Goal: Contribute content: Contribute content

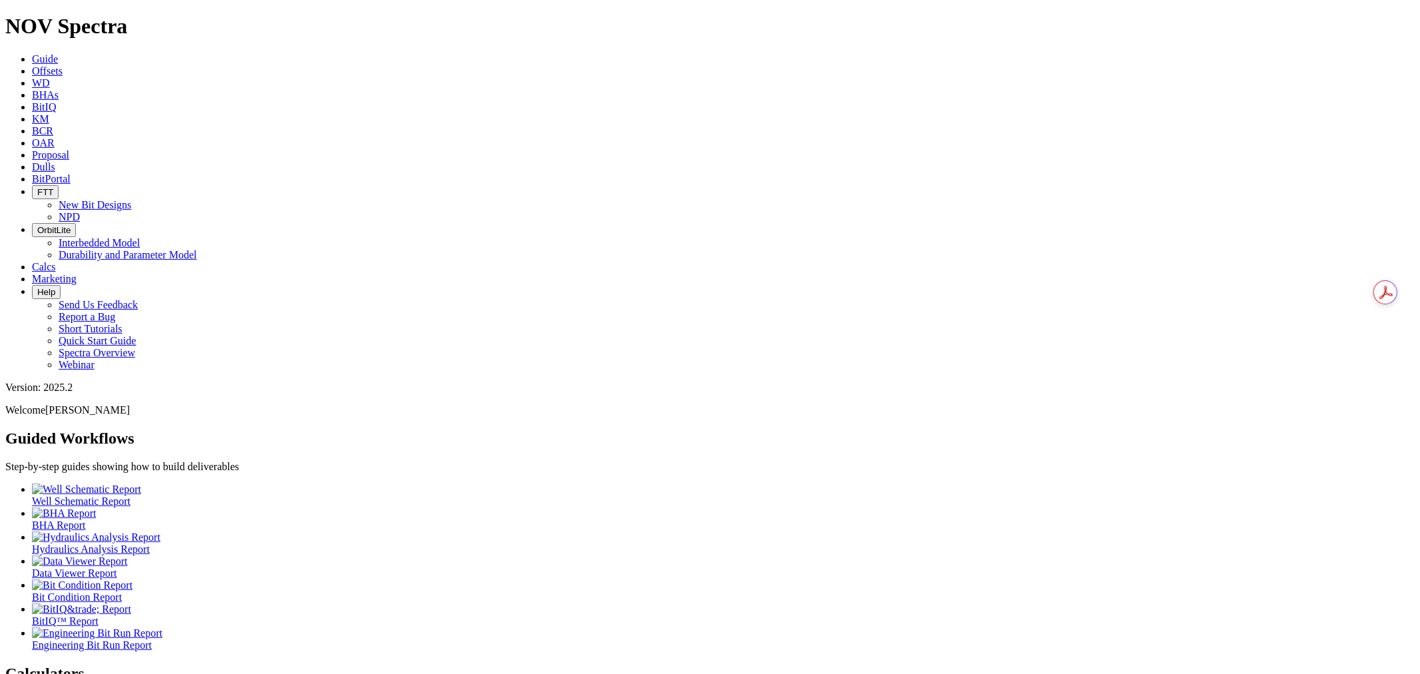
click at [32, 161] on icon at bounding box center [32, 166] width 0 height 11
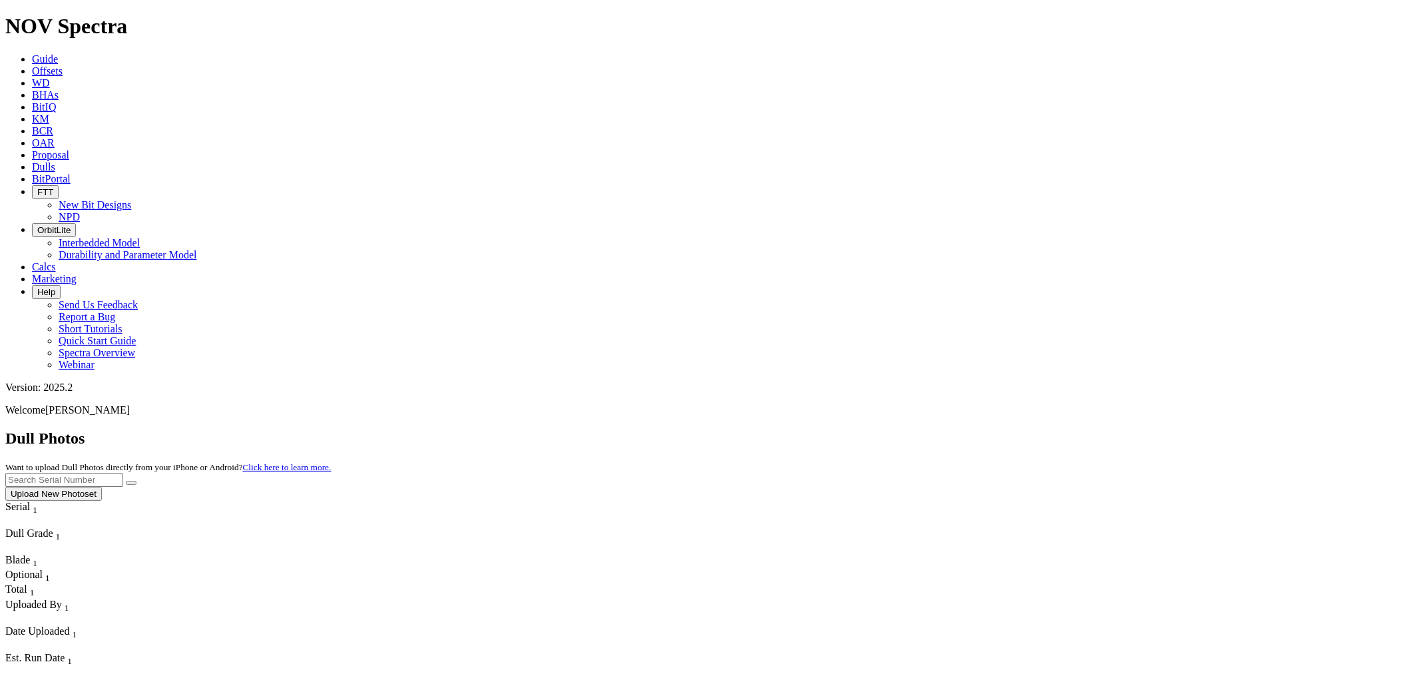
click at [102, 487] on button "Upload New Photoset" at bounding box center [53, 494] width 97 height 14
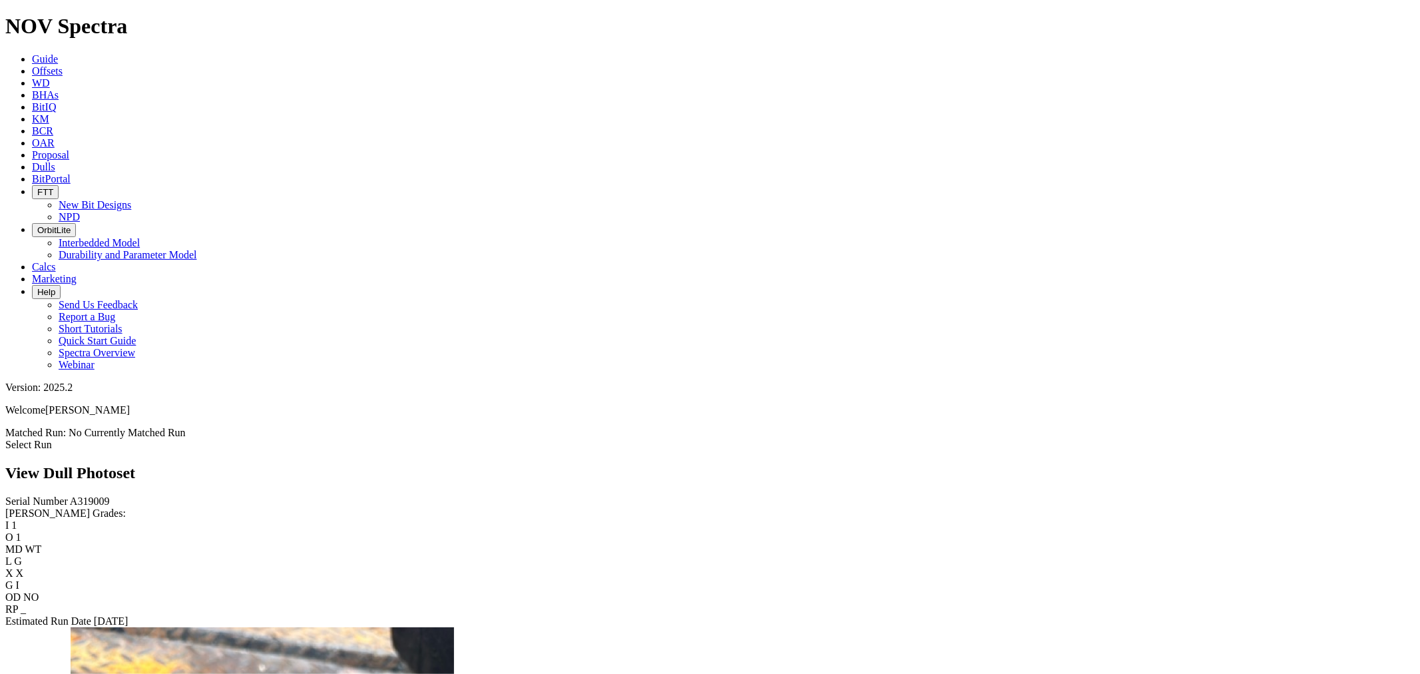
click at [55, 161] on span "Dulls" at bounding box center [43, 166] width 23 height 11
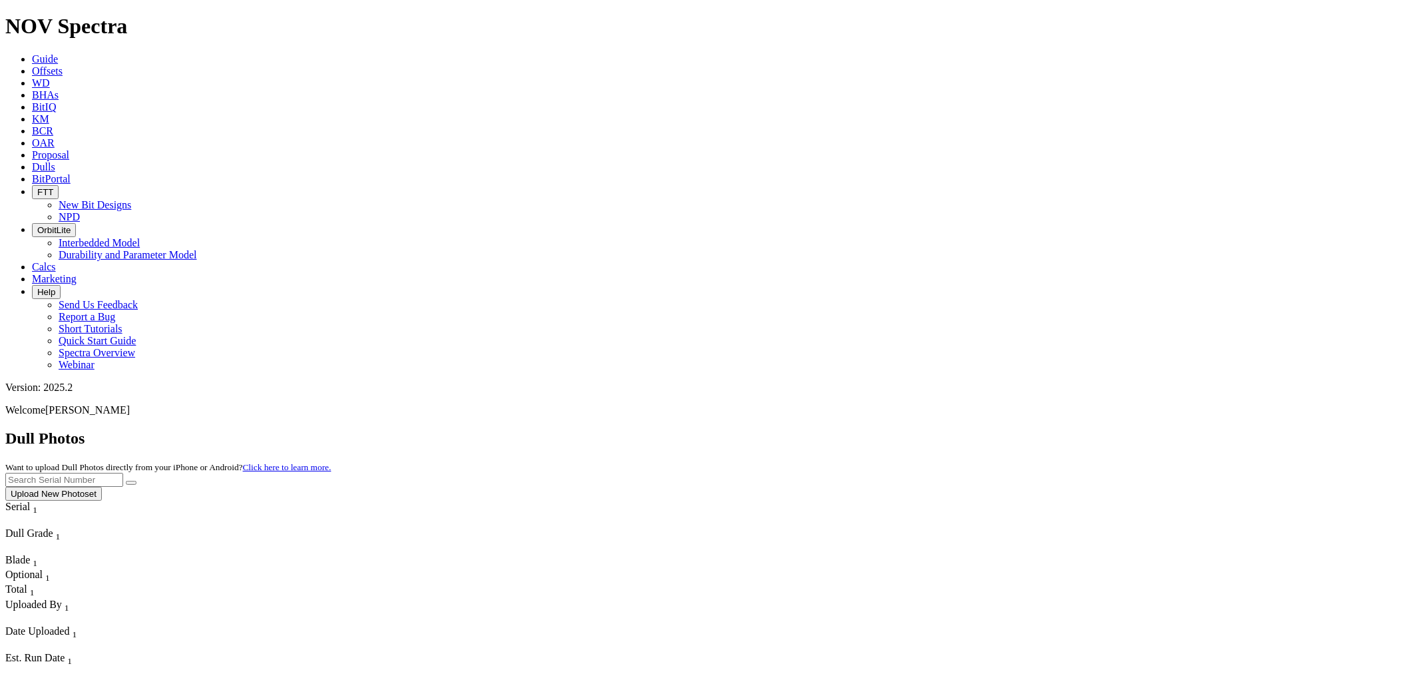
click at [102, 487] on button "Upload New Photoset" at bounding box center [53, 494] width 97 height 14
